Goal: Task Accomplishment & Management: Manage account settings

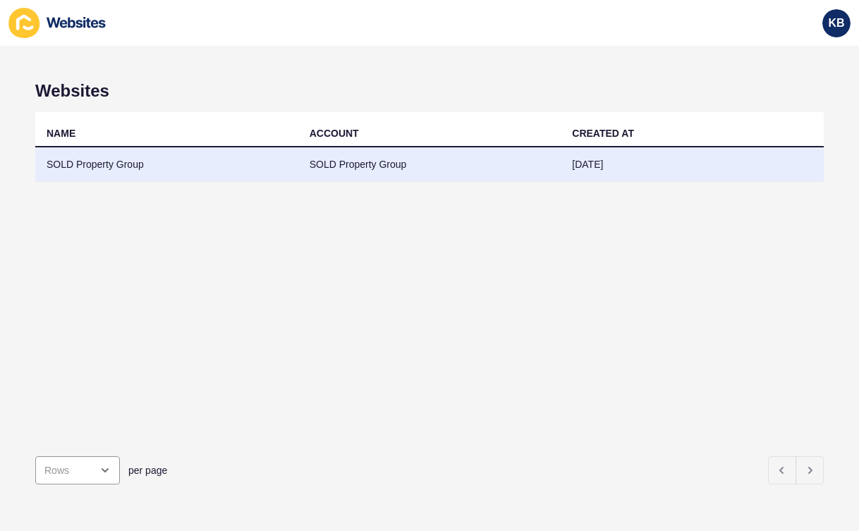
click at [166, 162] on td "SOLD Property Group" at bounding box center [166, 164] width 263 height 35
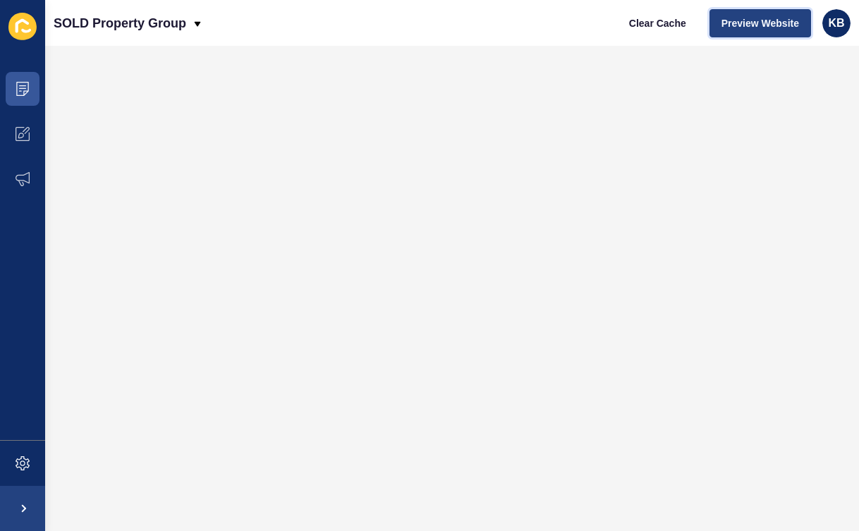
click at [759, 24] on span "Preview Website" at bounding box center [760, 23] width 78 height 14
click at [30, 130] on span at bounding box center [22, 133] width 45 height 45
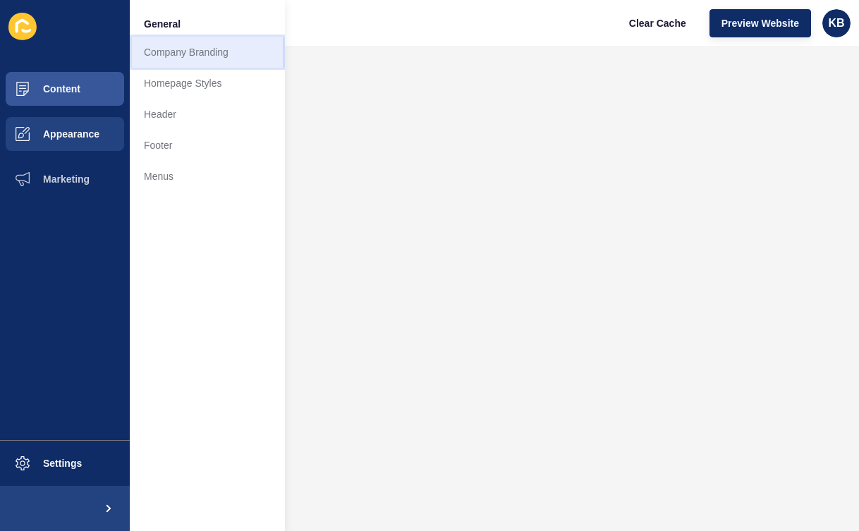
click at [173, 52] on link "Company Branding" at bounding box center [207, 52] width 155 height 31
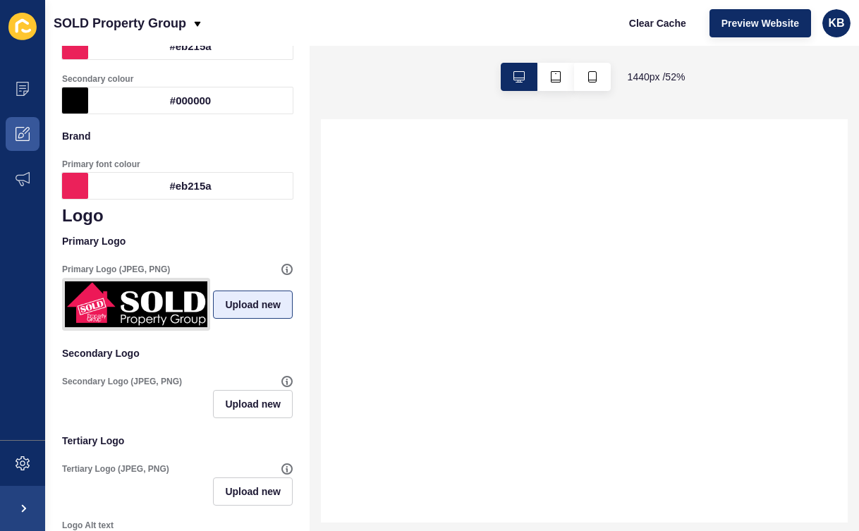
scroll to position [153, 0]
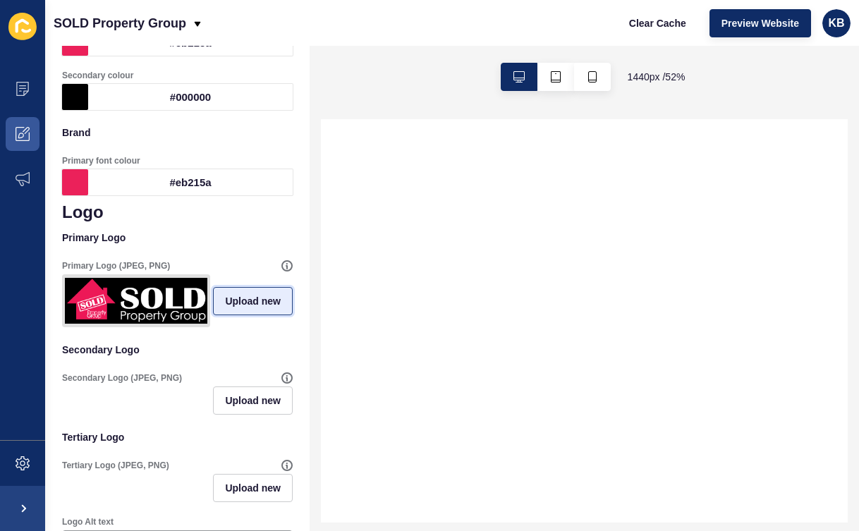
click at [247, 302] on span "Upload new" at bounding box center [253, 301] width 56 height 14
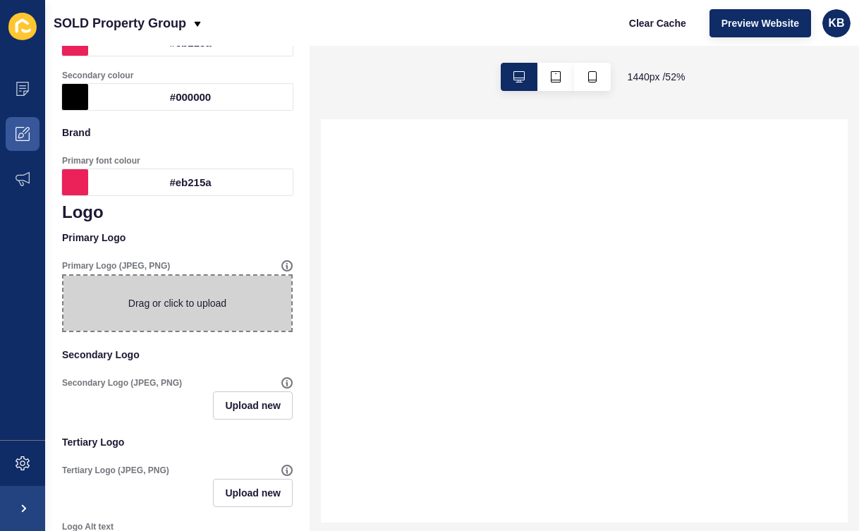
select select
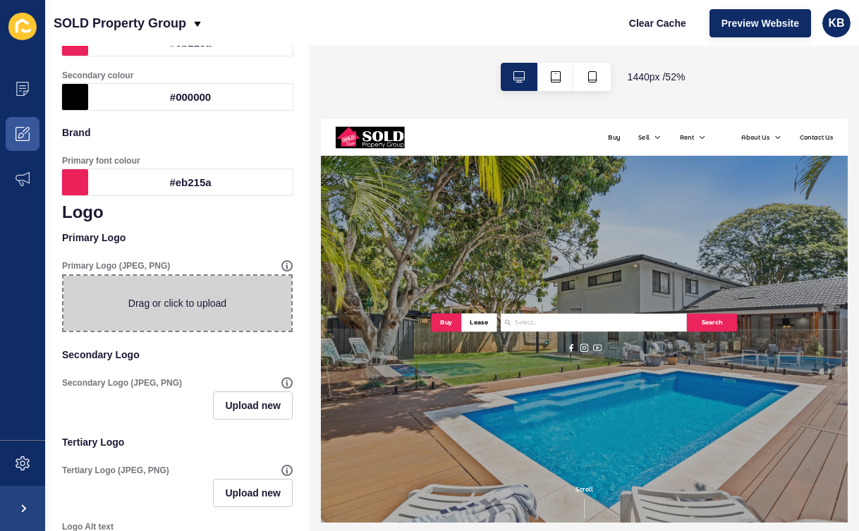
click at [166, 299] on span at bounding box center [177, 303] width 228 height 55
click at [63, 276] on input "Drag or click to upload" at bounding box center [63, 276] width 0 height 0
type input "C:\fakepath\SOLD Logo Strip - Buy Sell Rent.png"
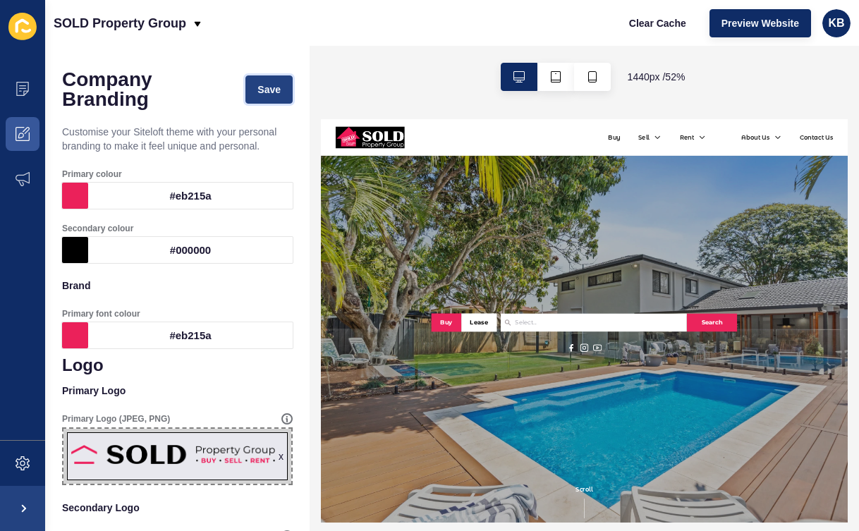
click at [274, 87] on span "Save" at bounding box center [268, 89] width 23 height 14
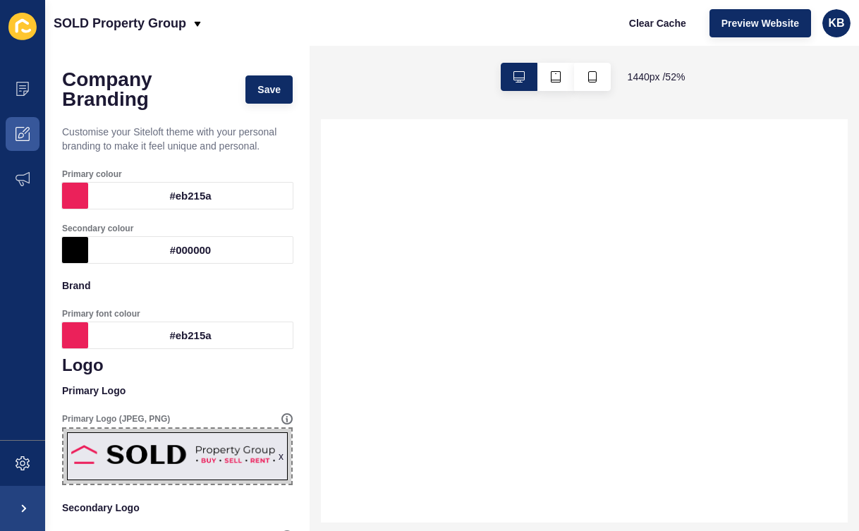
select select
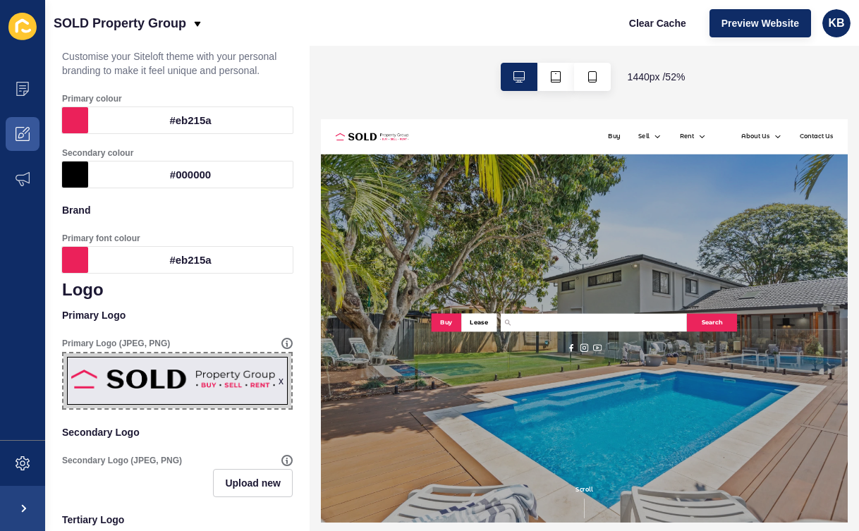
scroll to position [82, 0]
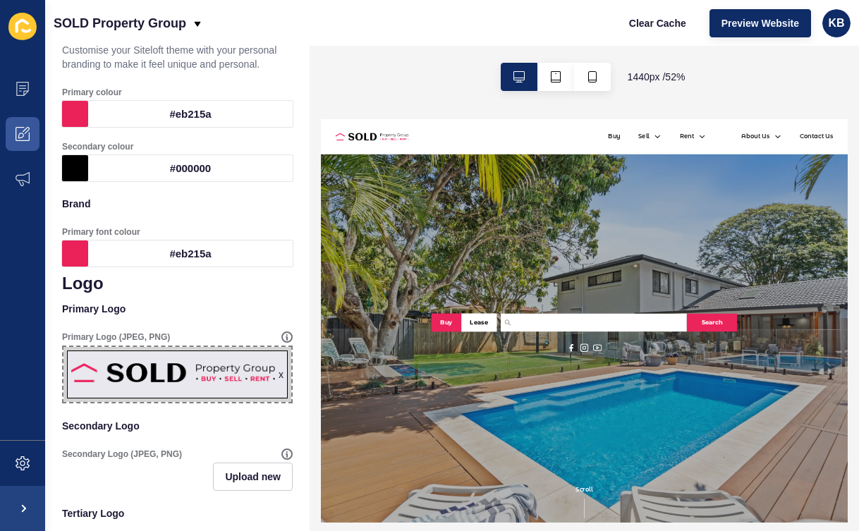
click at [186, 372] on span "x" at bounding box center [177, 374] width 228 height 55
click at [63, 347] on input "x Drag or click to upload" at bounding box center [63, 347] width 0 height 0
type input "C:\fakepath\SOLD Logo Horizontal - Buy Sell Rent.png"
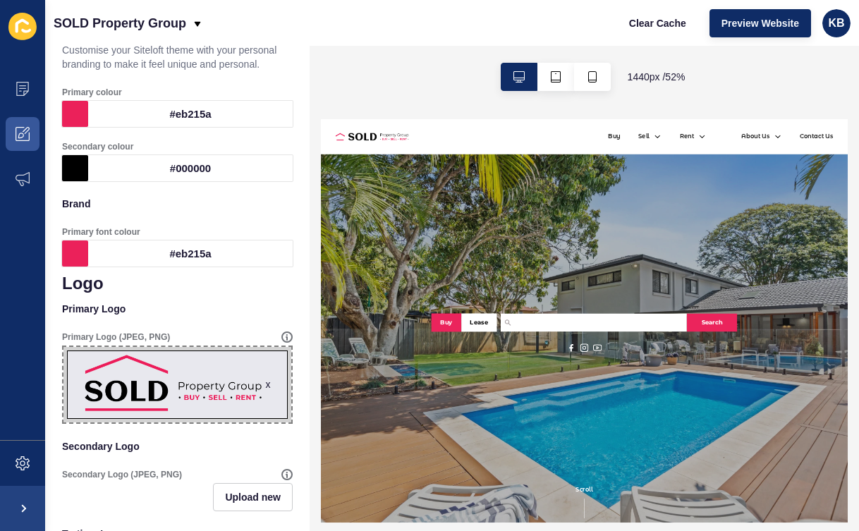
scroll to position [0, 0]
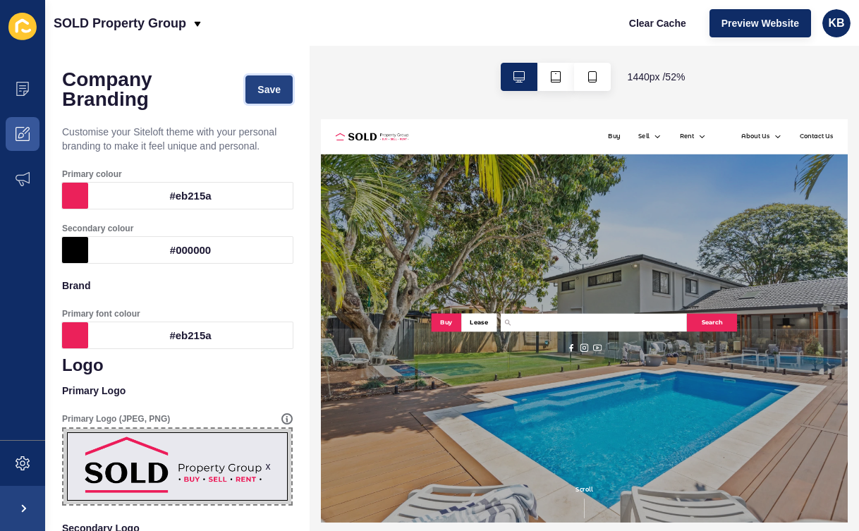
click at [269, 91] on span "Save" at bounding box center [268, 89] width 23 height 14
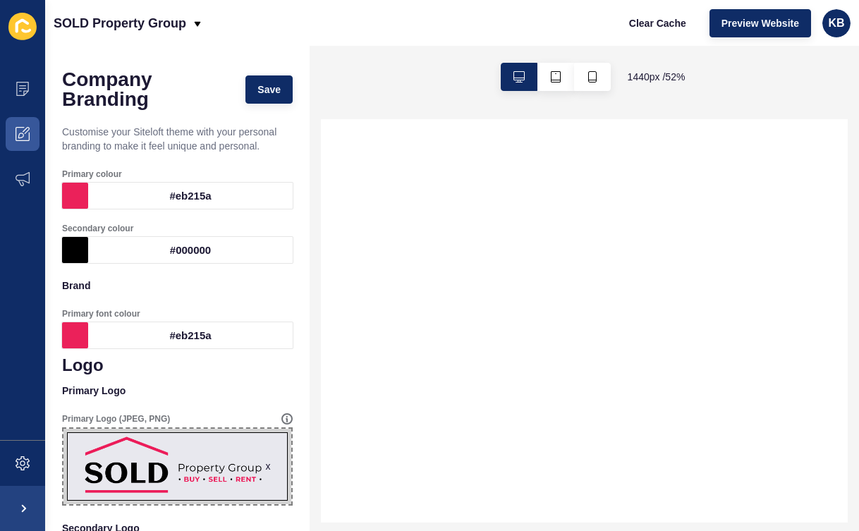
select select
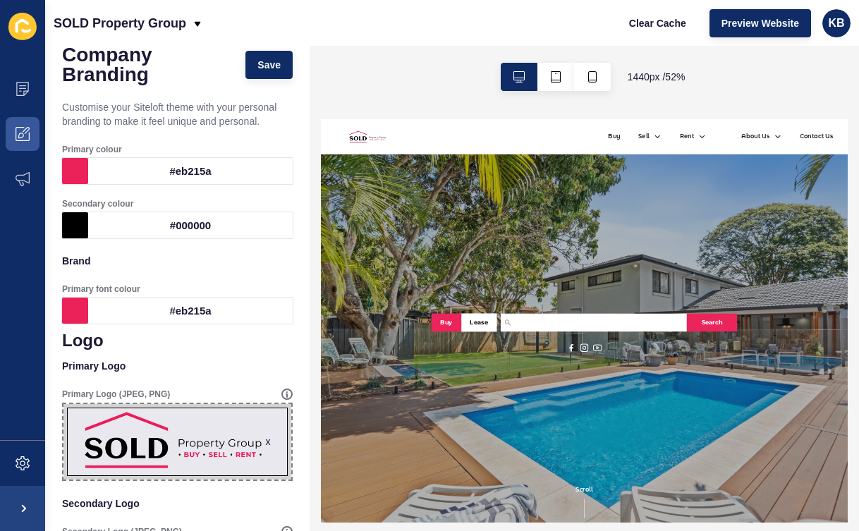
scroll to position [68, 0]
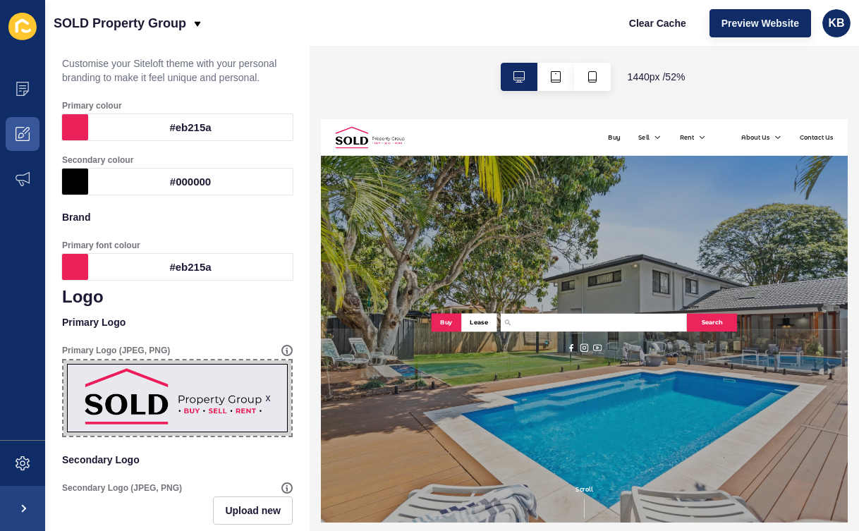
click at [149, 391] on span "x" at bounding box center [177, 397] width 228 height 75
click at [63, 360] on input "x Drag or click to upload" at bounding box center [63, 360] width 0 height 0
type input "C:\fakepath\SOLD Logo Strip.png"
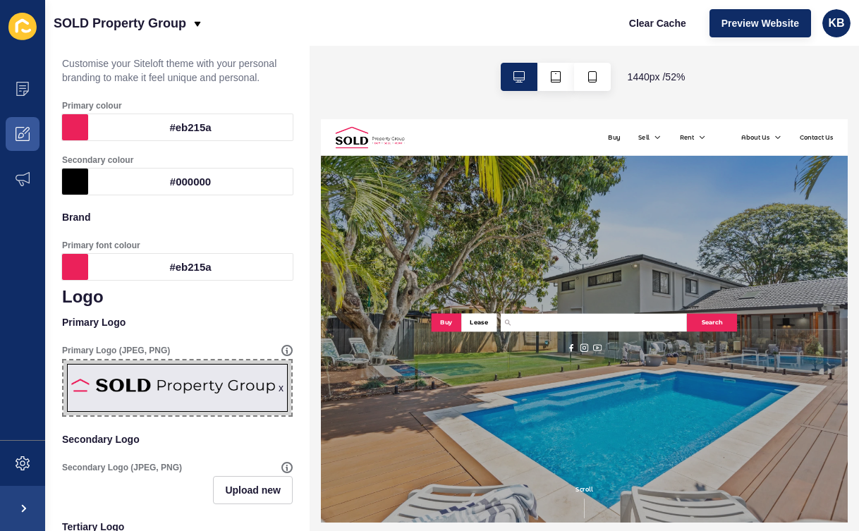
scroll to position [0, 0]
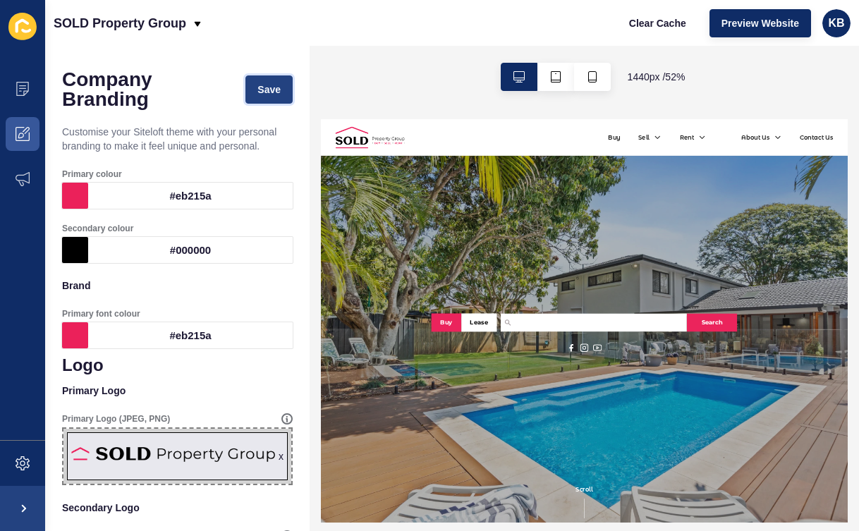
click at [273, 83] on span "Save" at bounding box center [268, 89] width 23 height 14
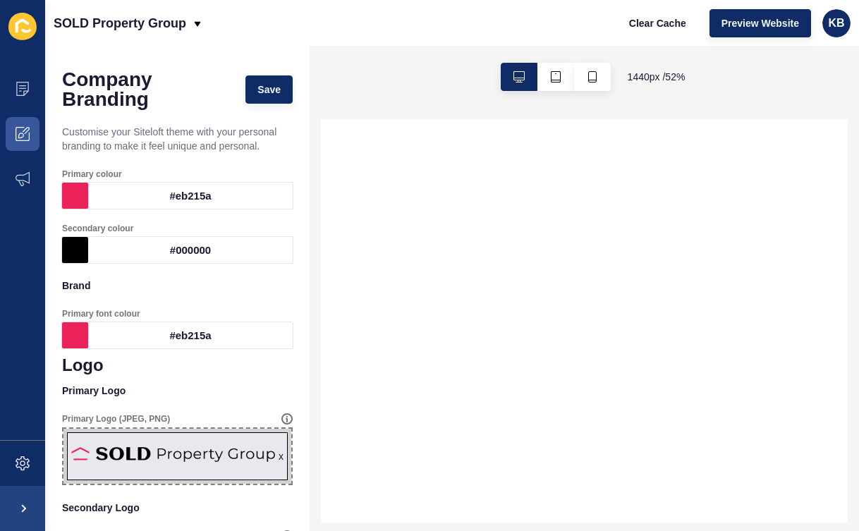
select select
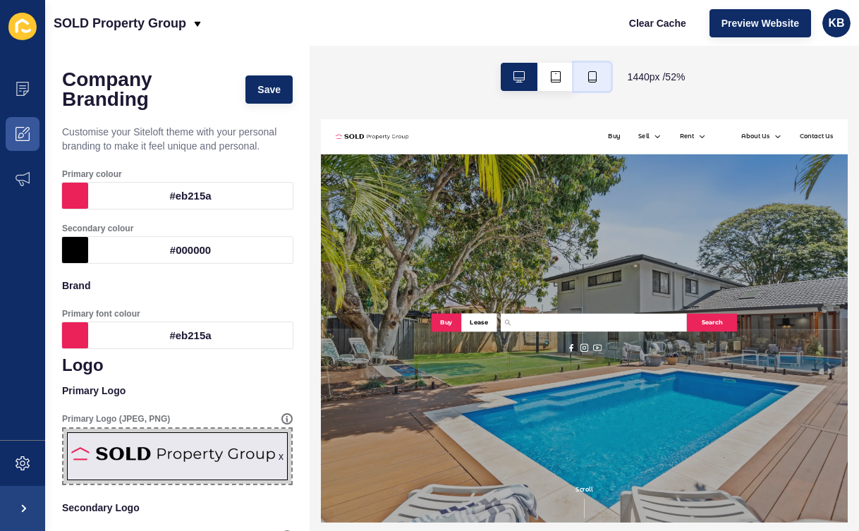
click at [587, 75] on icon "button" at bounding box center [592, 76] width 11 height 11
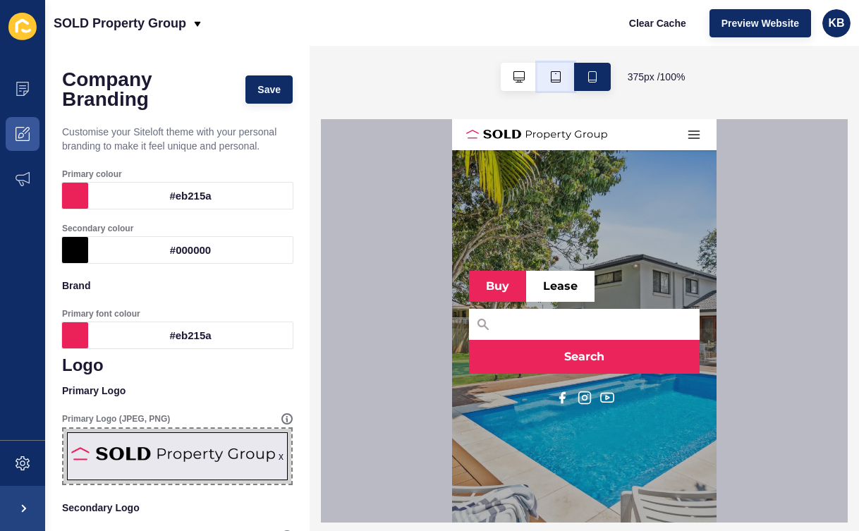
click at [552, 78] on icon "button" at bounding box center [555, 76] width 11 height 11
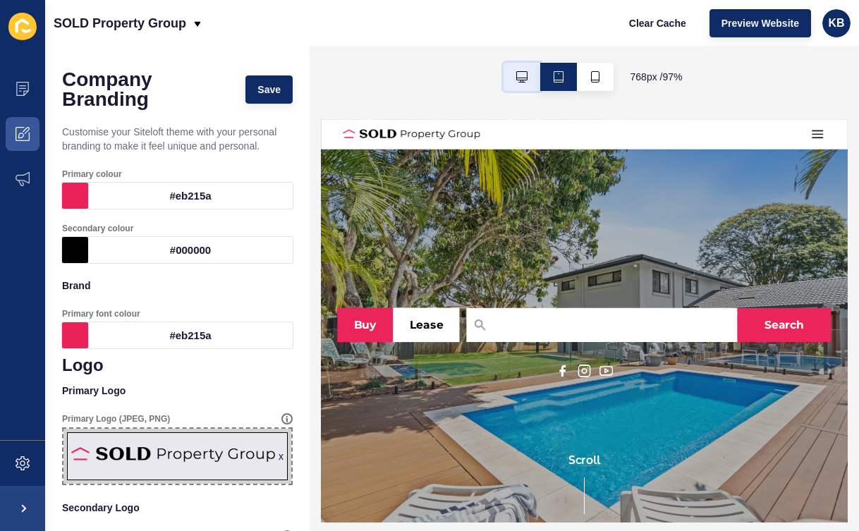
click at [518, 78] on icon "button" at bounding box center [521, 76] width 11 height 11
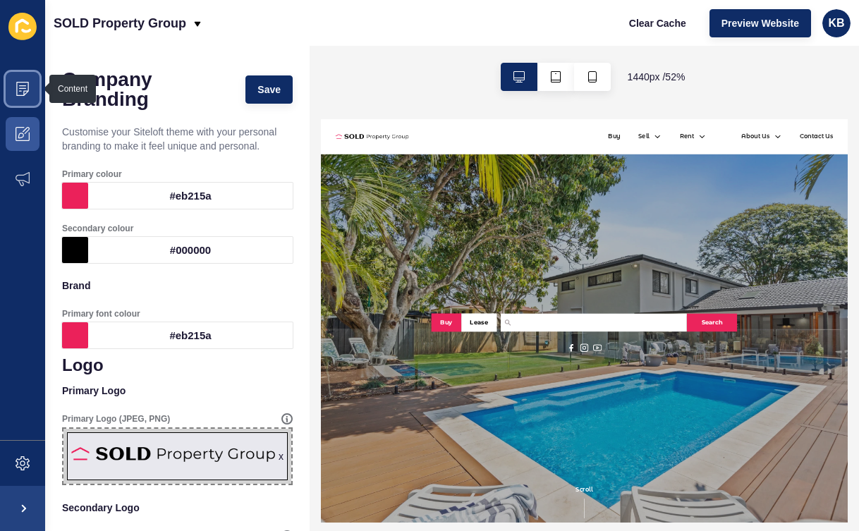
click at [30, 80] on span at bounding box center [22, 88] width 45 height 45
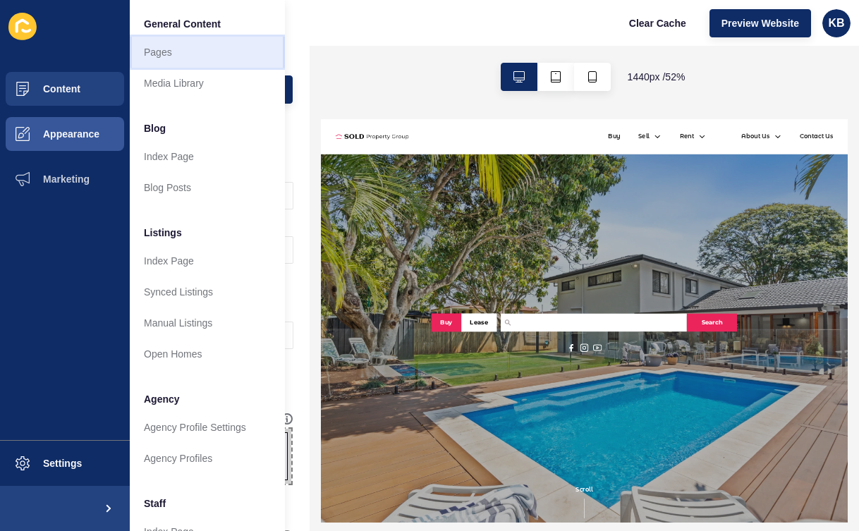
click at [183, 42] on link "Pages" at bounding box center [207, 52] width 155 height 31
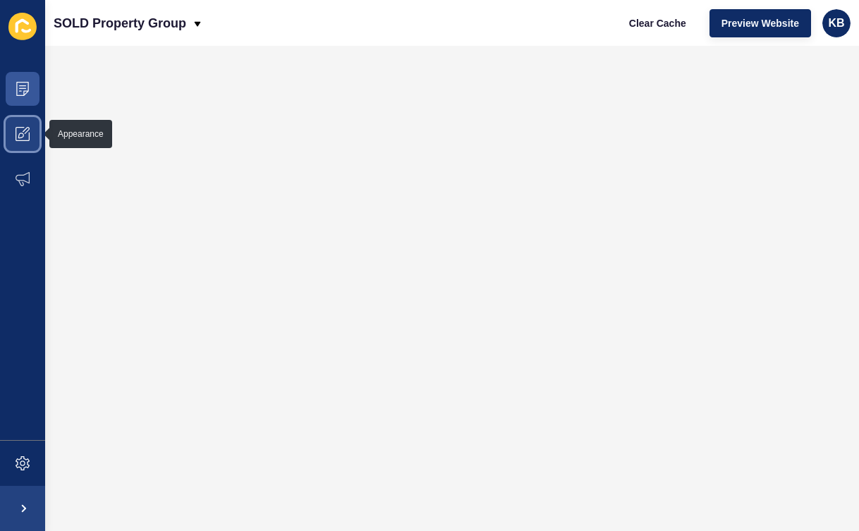
click at [36, 133] on span at bounding box center [22, 133] width 45 height 45
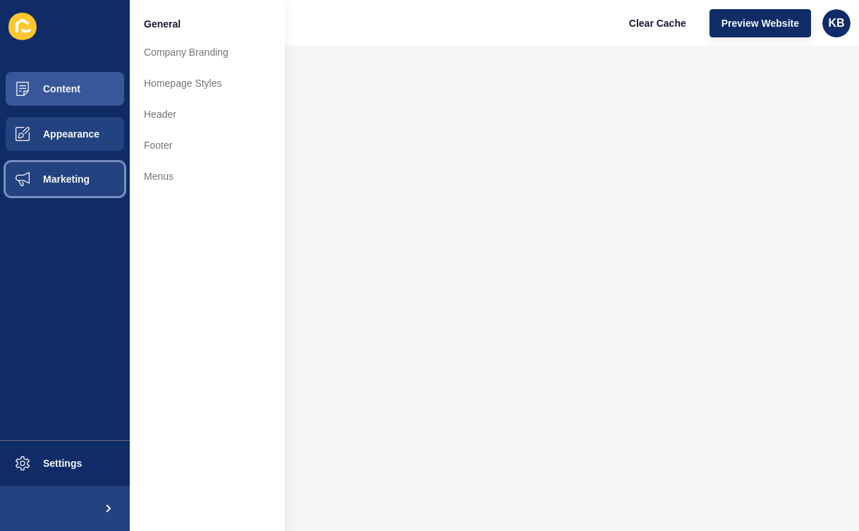
click at [70, 182] on span "Marketing" at bounding box center [44, 178] width 92 height 11
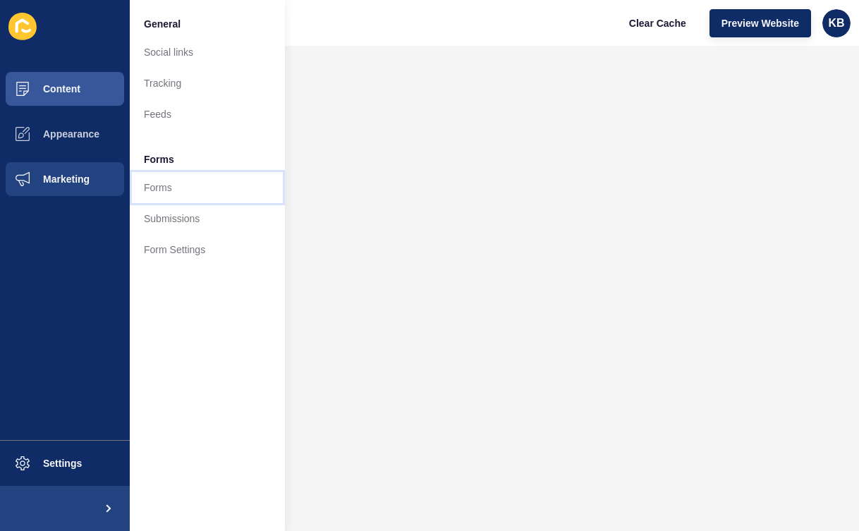
click at [167, 181] on link "Forms" at bounding box center [207, 187] width 155 height 31
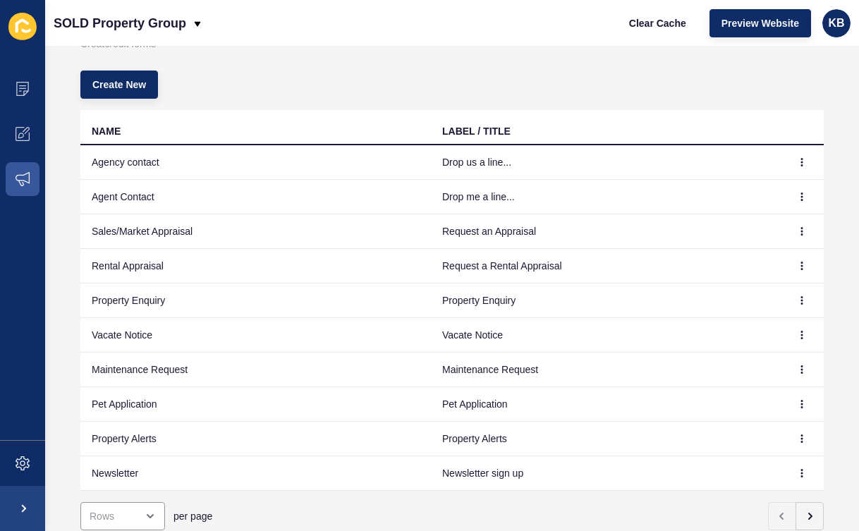
scroll to position [85, 0]
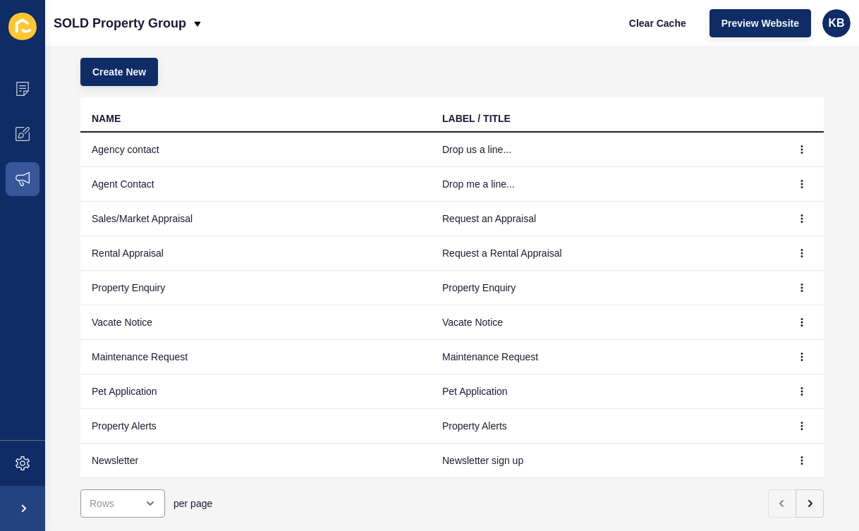
click at [230, 216] on td "Sales/Market Appraisal" at bounding box center [255, 219] width 350 height 35
click at [798, 216] on icon "button" at bounding box center [801, 218] width 8 height 8
click at [744, 243] on link "Edit" at bounding box center [763, 246] width 99 height 31
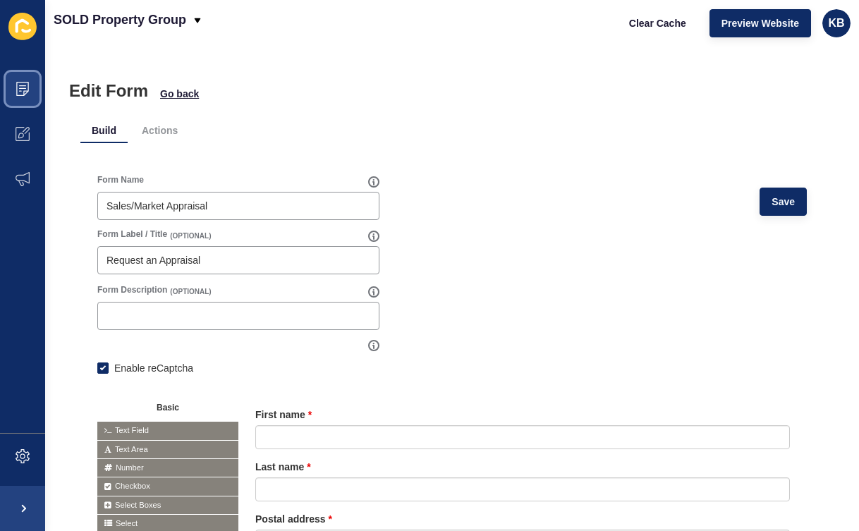
click at [29, 88] on icon at bounding box center [23, 89] width 14 height 14
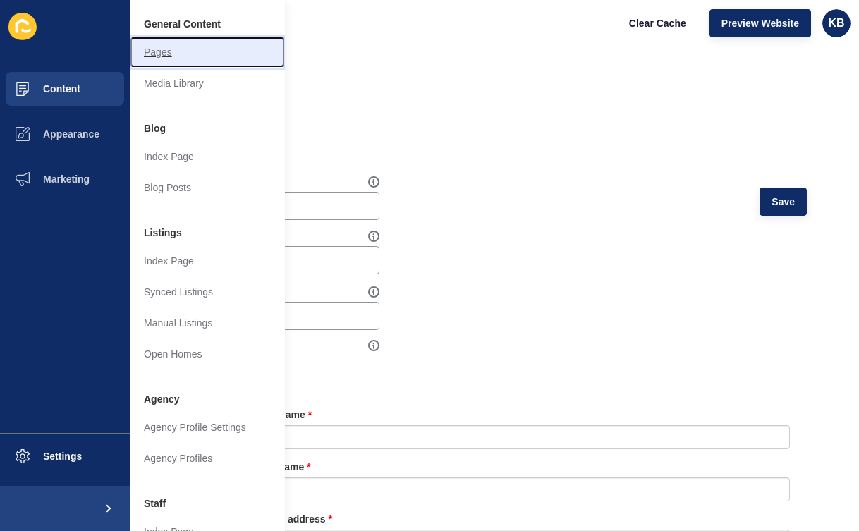
click at [193, 46] on link "Pages" at bounding box center [207, 52] width 155 height 31
